Goal: Navigation & Orientation: Find specific page/section

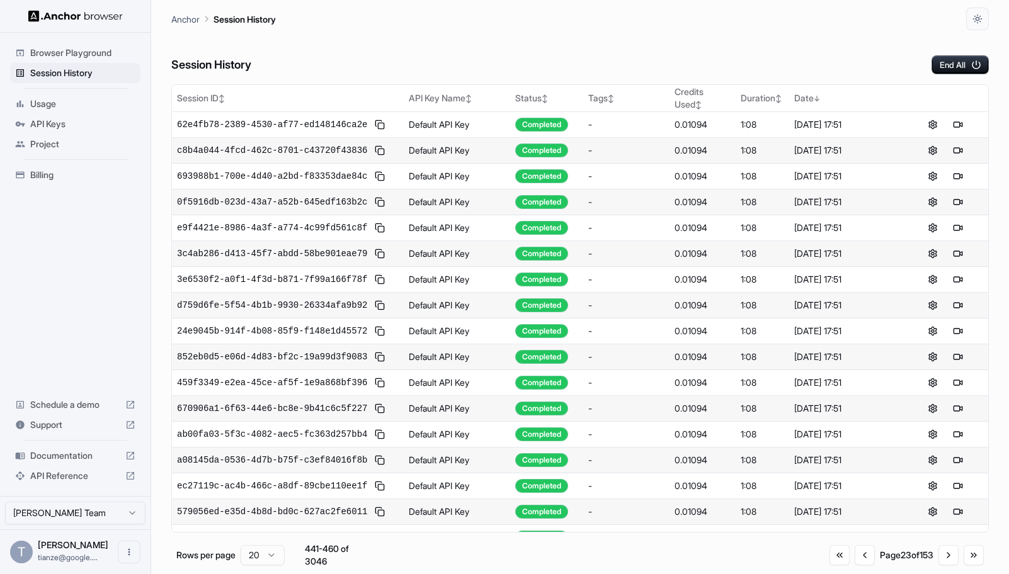
scroll to position [389, 0]
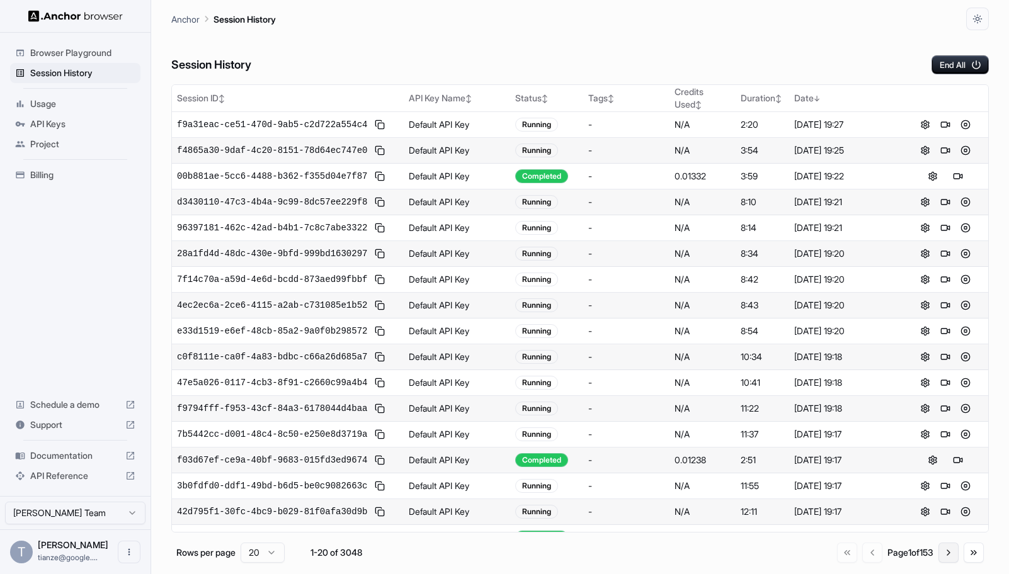
click at [948, 561] on button "Go to next page" at bounding box center [948, 553] width 20 height 20
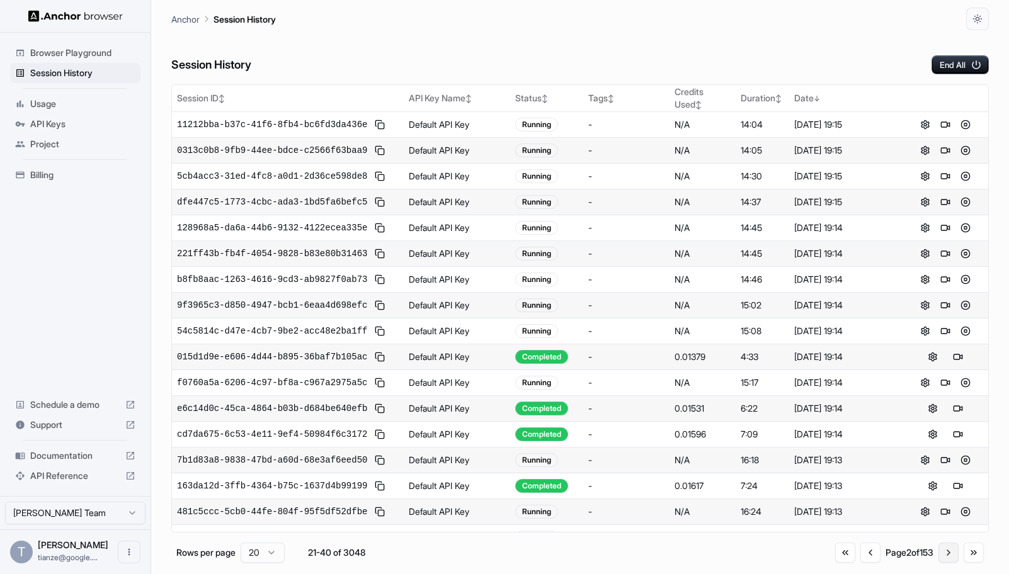
click at [945, 561] on button "Go to next page" at bounding box center [948, 553] width 20 height 20
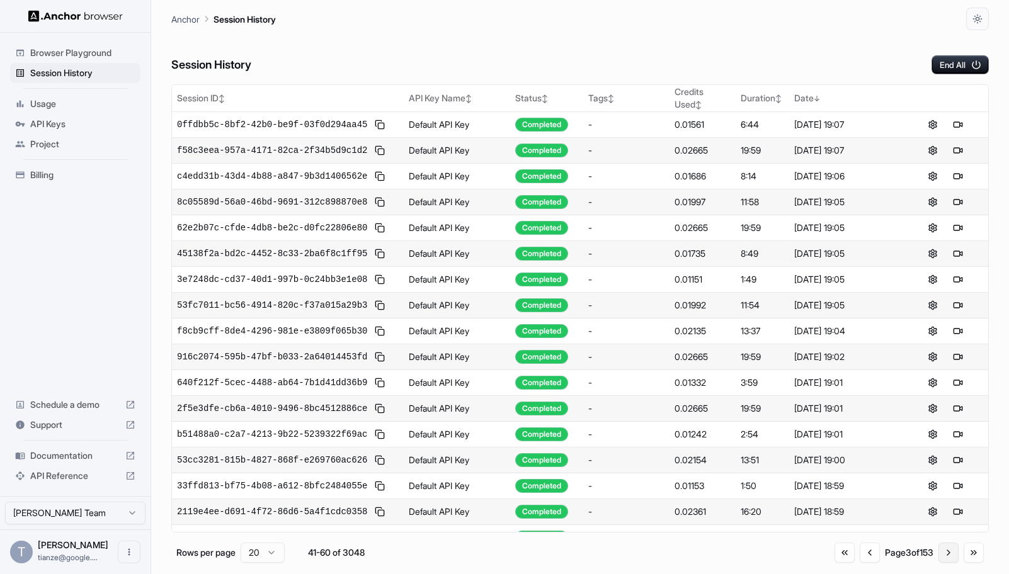
click at [945, 561] on button "Go to next page" at bounding box center [948, 553] width 20 height 20
click at [860, 561] on button "Go to previous page" at bounding box center [870, 553] width 20 height 20
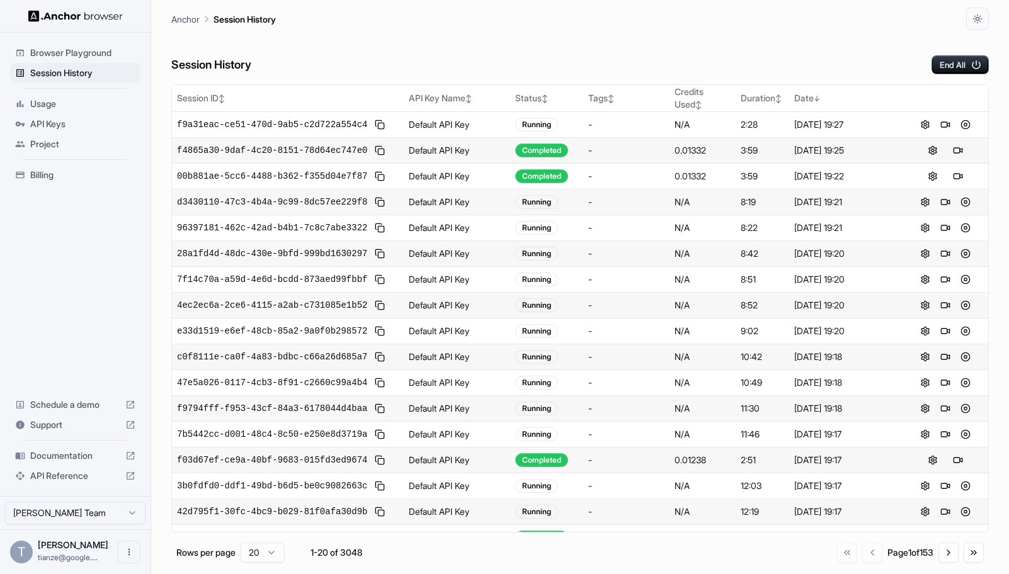
click at [837, 562] on div "Go to first page Go to previous page Page 1 of 153 Go to next page Go to last p…" at bounding box center [910, 553] width 147 height 20
click at [945, 559] on button "Go to next page" at bounding box center [948, 553] width 20 height 20
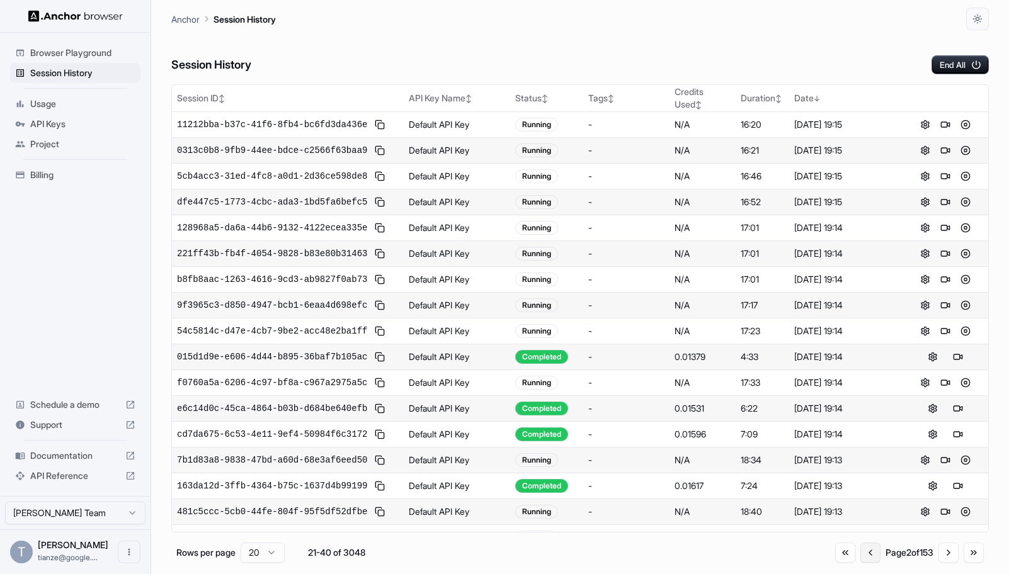
click at [860, 562] on button "Go to previous page" at bounding box center [870, 553] width 20 height 20
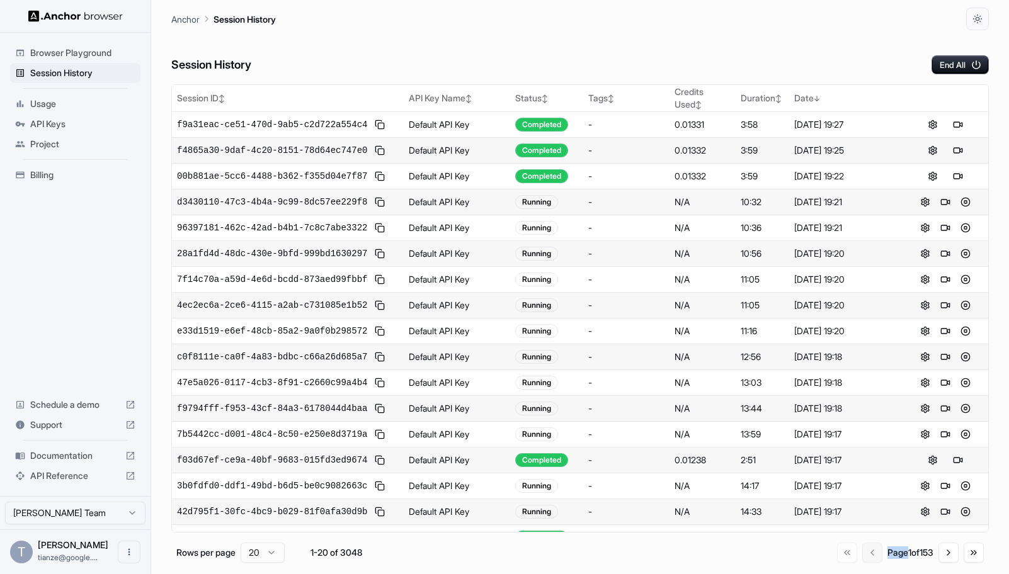
click at [837, 562] on div "Go to first page Go to previous page Page 1 of 153 Go to next page Go to last p…" at bounding box center [910, 553] width 147 height 20
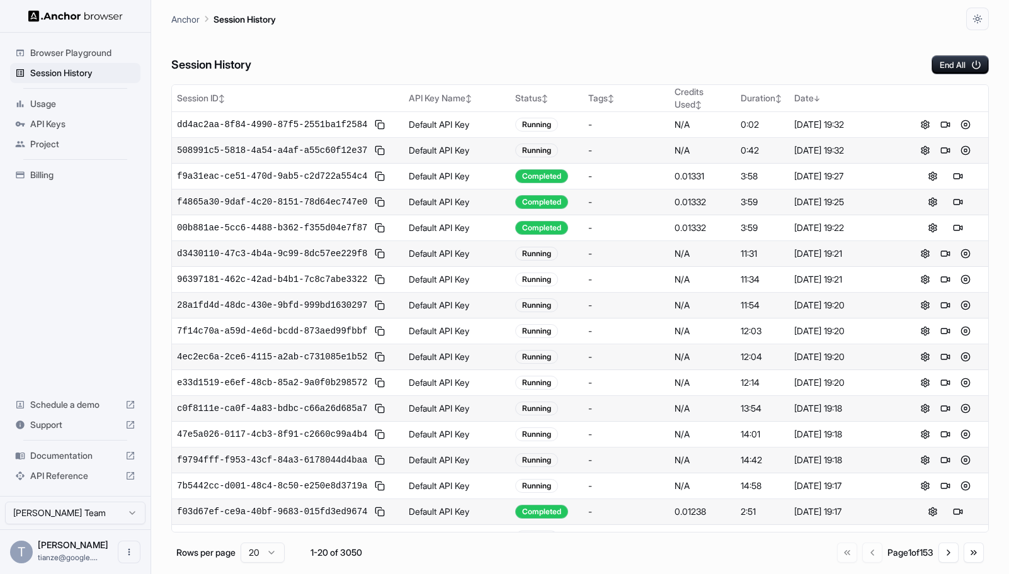
click at [52, 130] on span "API Keys" at bounding box center [82, 124] width 105 height 13
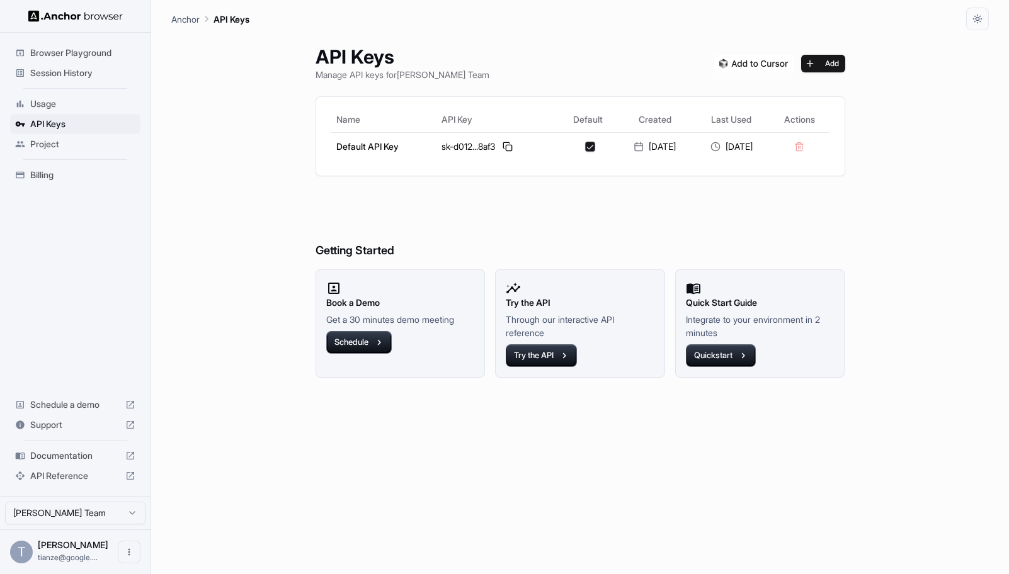
click at [52, 110] on span "Usage" at bounding box center [82, 104] width 105 height 13
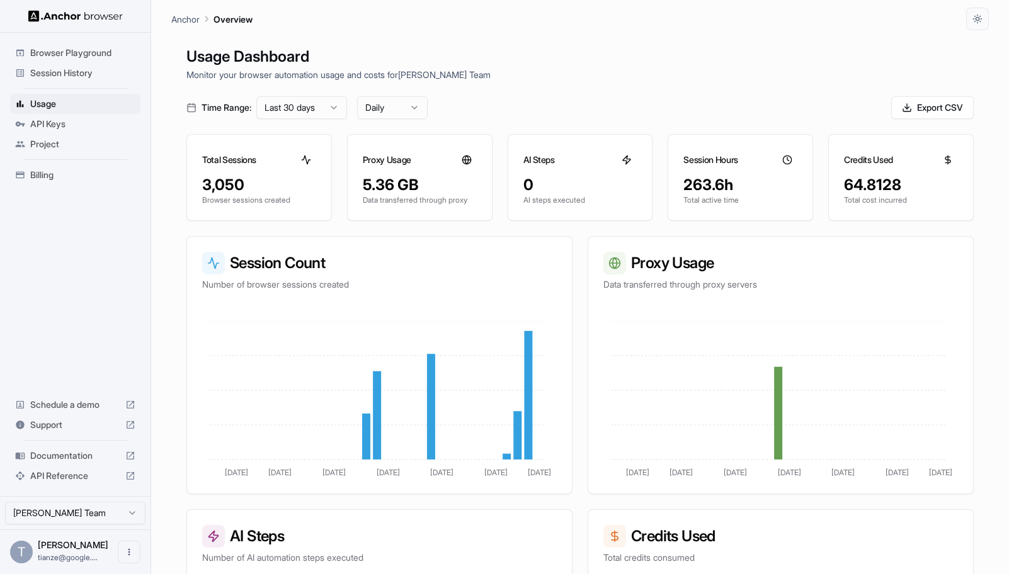
click at [59, 151] on span "Project" at bounding box center [82, 144] width 105 height 13
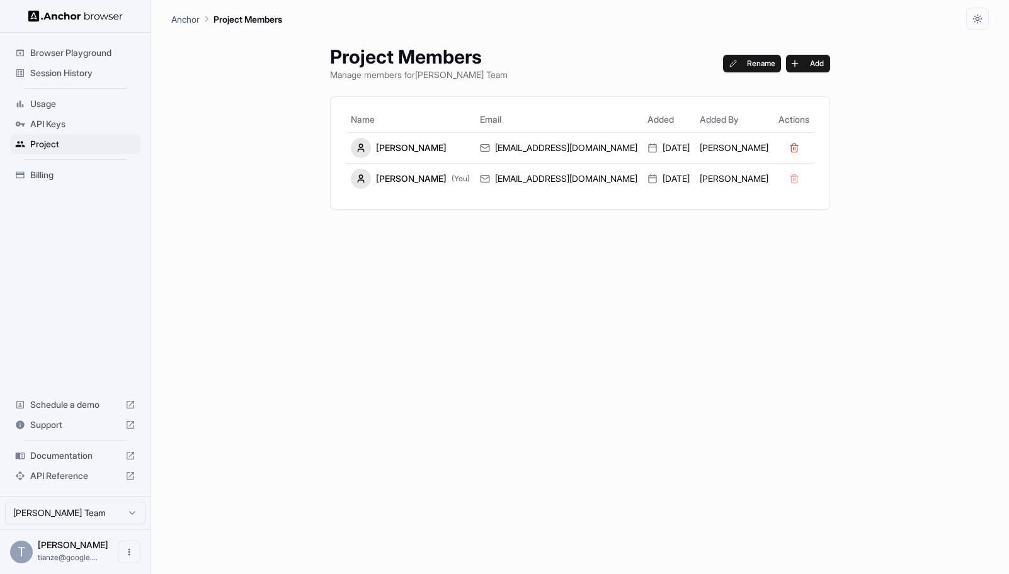
click at [58, 181] on span "Billing" at bounding box center [82, 175] width 105 height 13
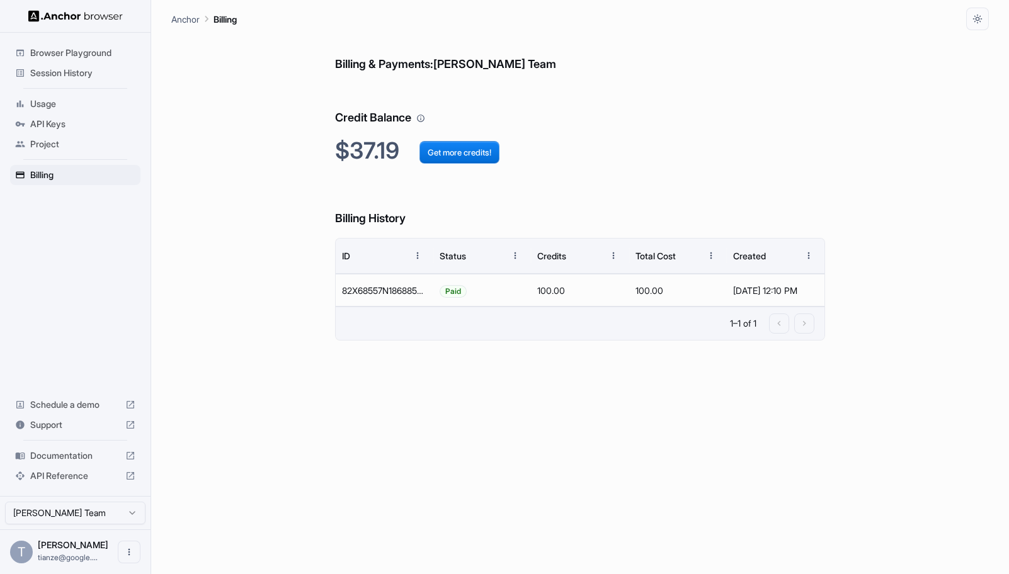
click at [60, 74] on span "Session History" at bounding box center [82, 73] width 105 height 13
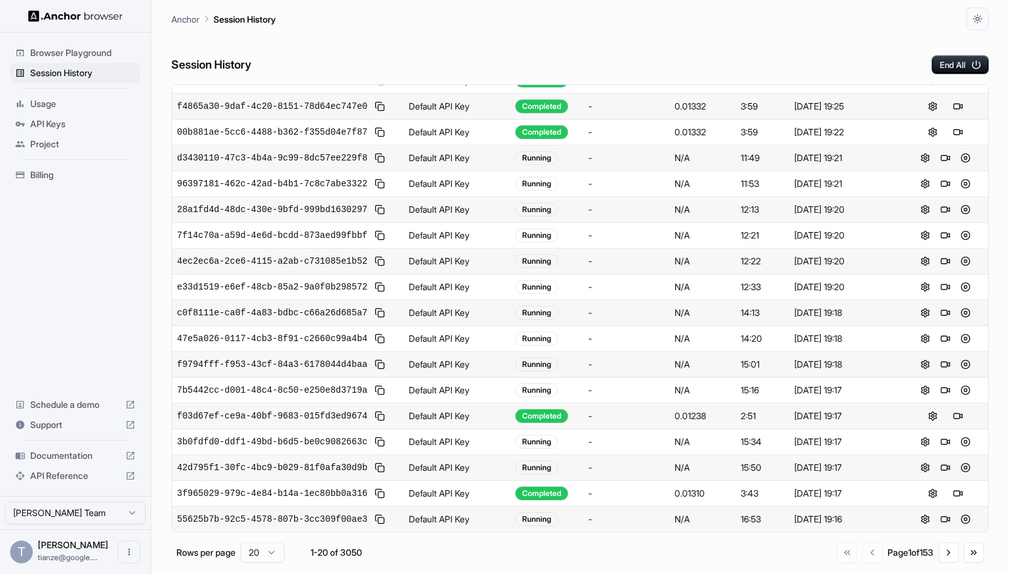
scroll to position [389, 0]
click at [943, 563] on button "Go to next page" at bounding box center [948, 553] width 20 height 20
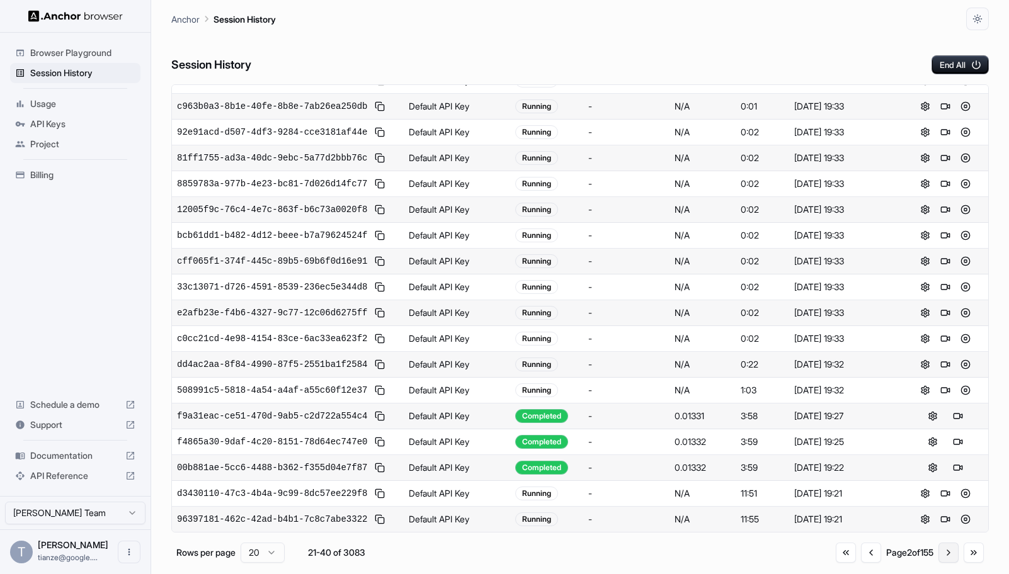
click at [943, 563] on button "Go to next page" at bounding box center [948, 553] width 20 height 20
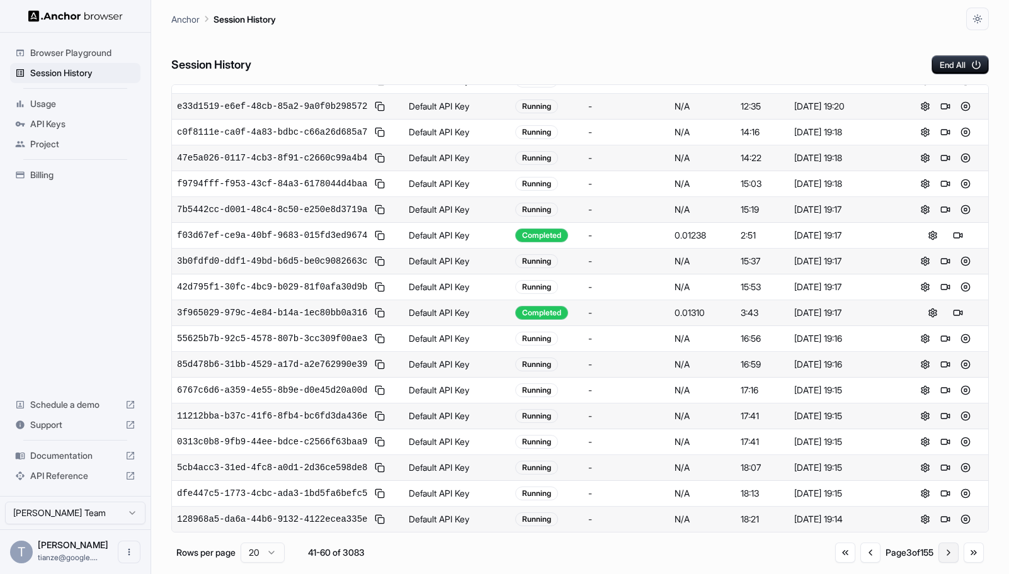
click at [943, 563] on button "Go to next page" at bounding box center [948, 553] width 20 height 20
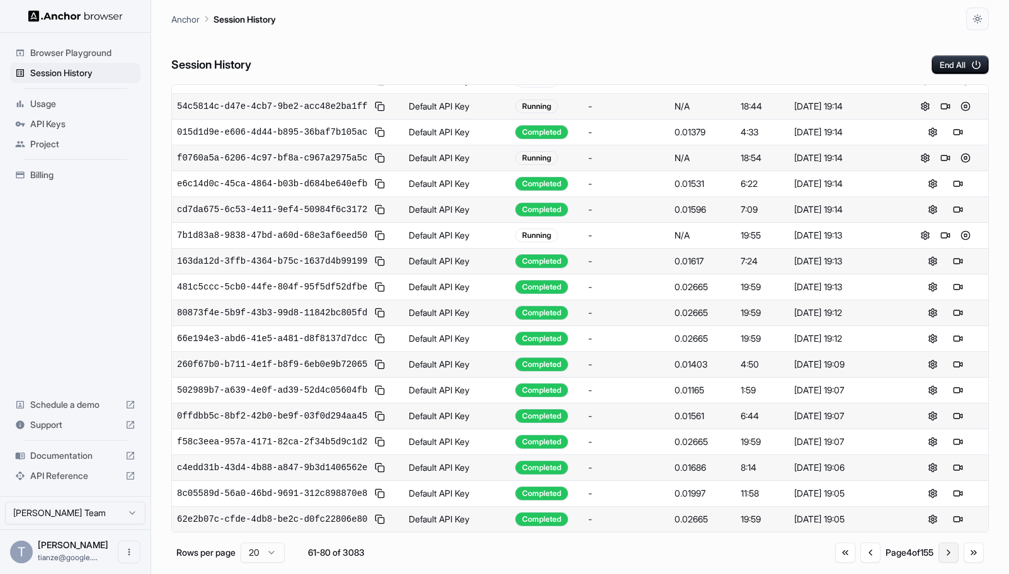
click at [943, 563] on button "Go to next page" at bounding box center [948, 553] width 20 height 20
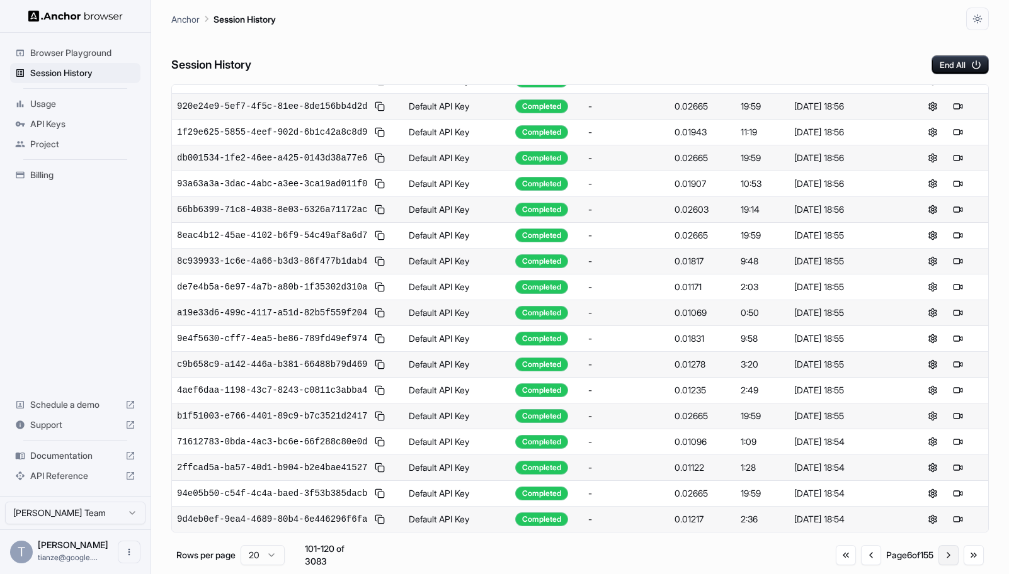
click at [943, 566] on button "Go to next page" at bounding box center [948, 555] width 20 height 20
click at [836, 562] on button "Go to first page" at bounding box center [846, 555] width 20 height 20
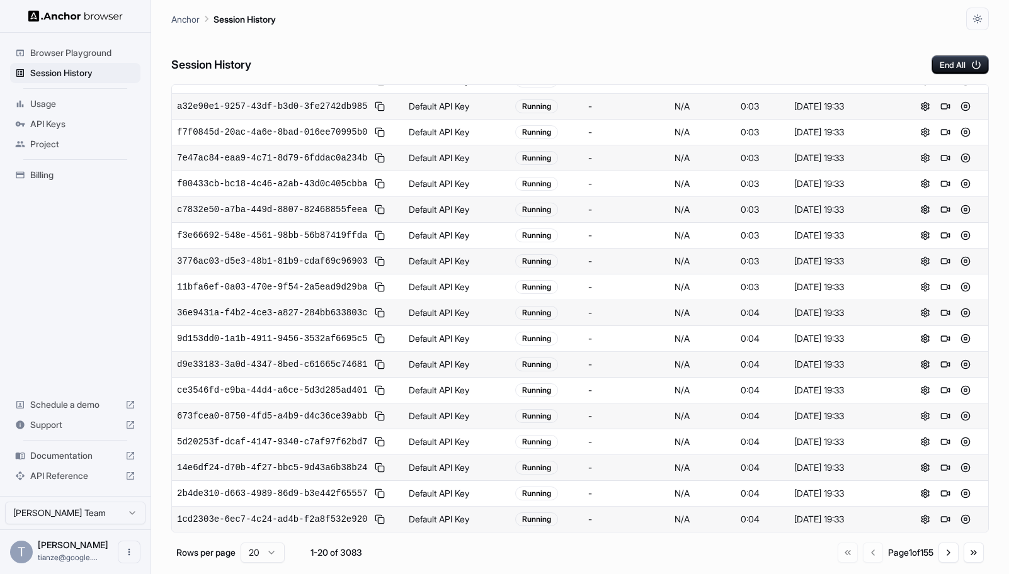
scroll to position [0, 0]
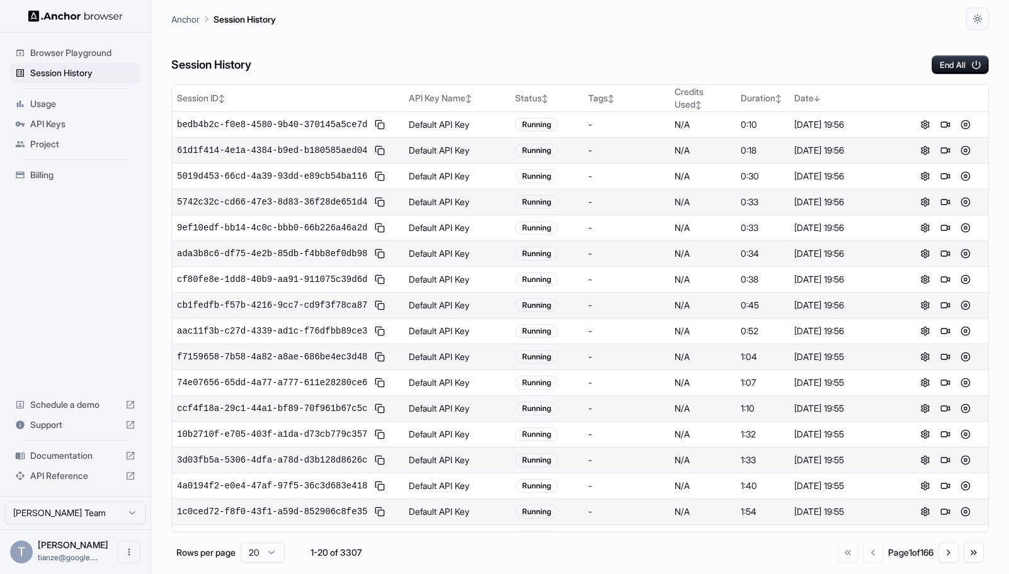
click at [51, 176] on span "Billing" at bounding box center [82, 175] width 105 height 13
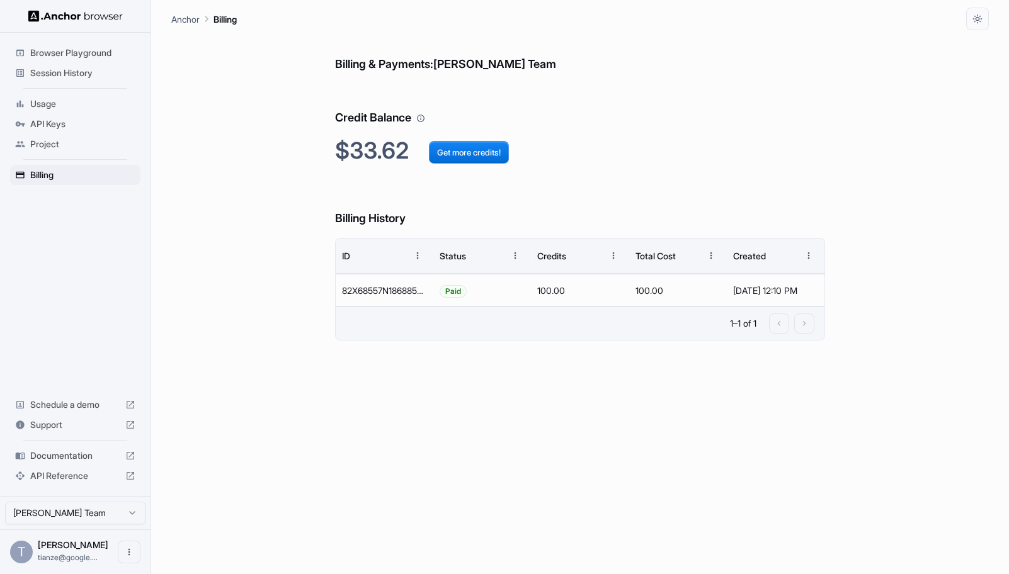
click at [77, 75] on span "Session History" at bounding box center [82, 73] width 105 height 13
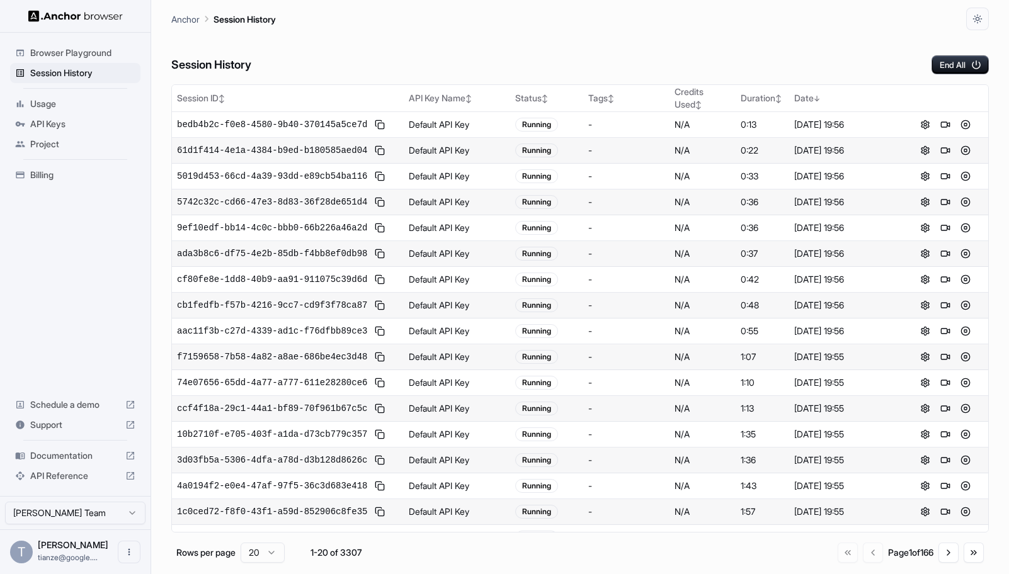
click at [49, 107] on span "Usage" at bounding box center [82, 104] width 105 height 13
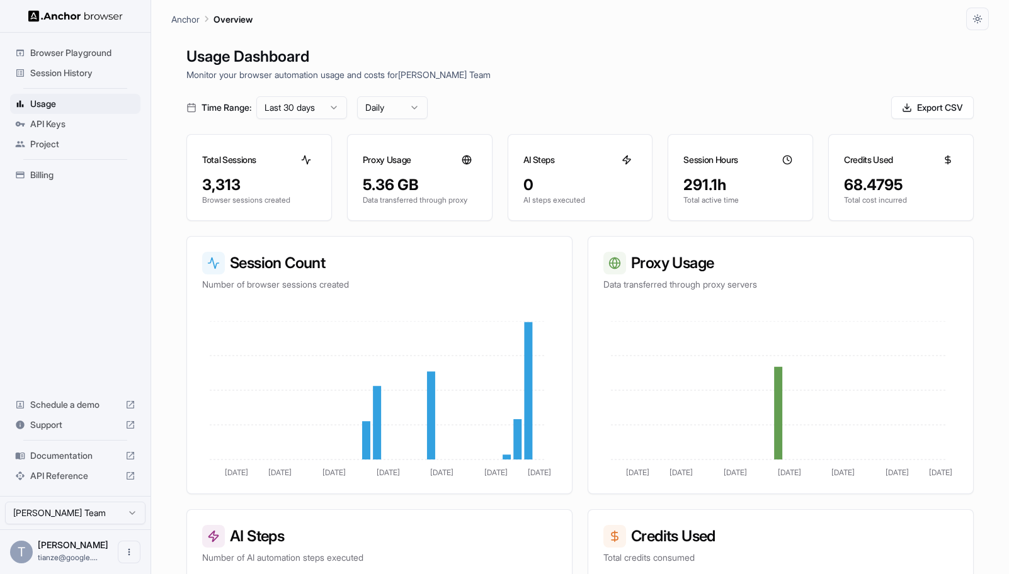
click at [69, 76] on span "Session History" at bounding box center [82, 73] width 105 height 13
